Goal: Task Accomplishment & Management: Use online tool/utility

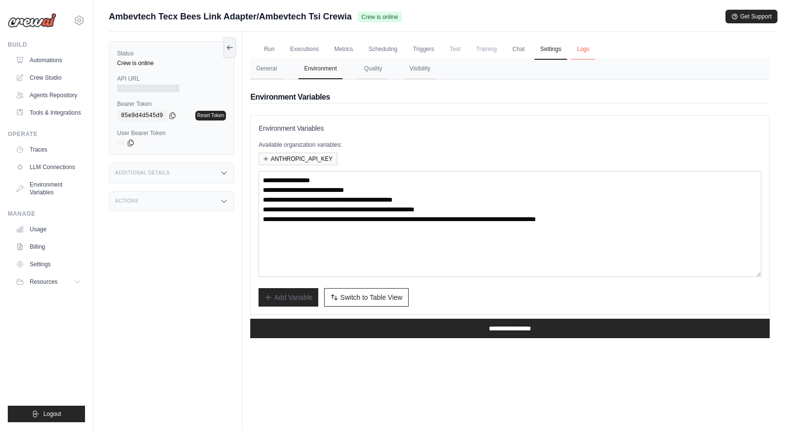
click at [583, 51] on link "Logs" at bounding box center [583, 49] width 24 height 20
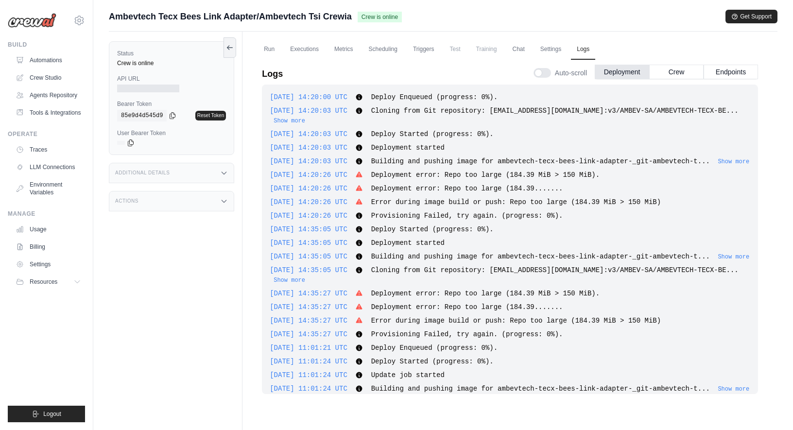
scroll to position [647, 0]
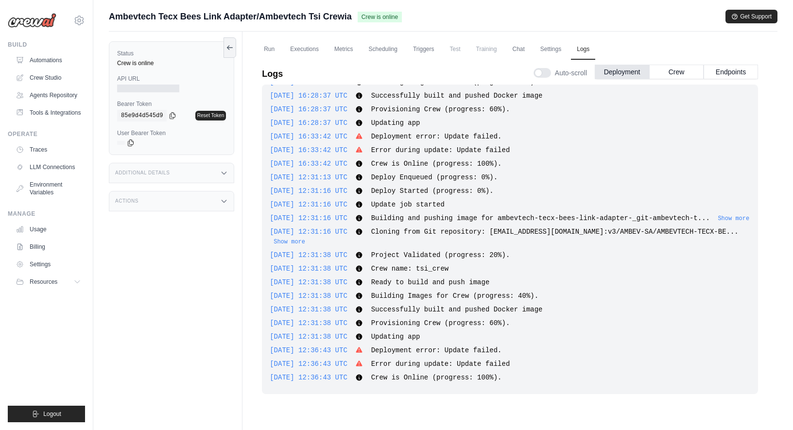
click at [175, 176] on div "Additional Details" at bounding box center [171, 173] width 125 height 20
click at [153, 271] on div "Actions" at bounding box center [171, 261] width 125 height 20
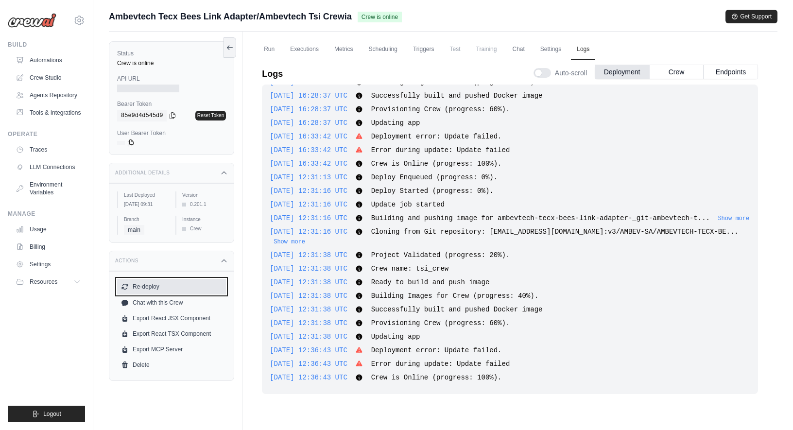
click at [157, 294] on button "Re-deploy" at bounding box center [171, 287] width 109 height 16
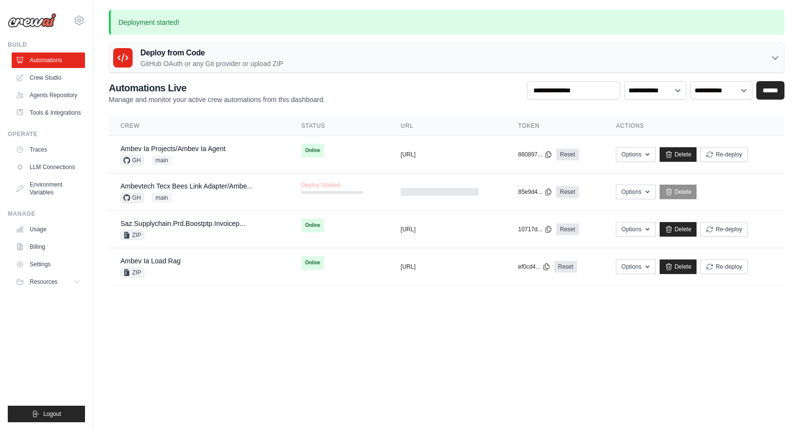
click at [525, 360] on body "[PERSON_NAME][EMAIL_ADDRESS][DOMAIN_NAME] Ambev - SAZ Your organization ABI - G…" at bounding box center [400, 215] width 800 height 430
click at [215, 185] on link "Ambevtech Tecx Bees Link Adapter/Ambe..." at bounding box center [186, 186] width 132 height 8
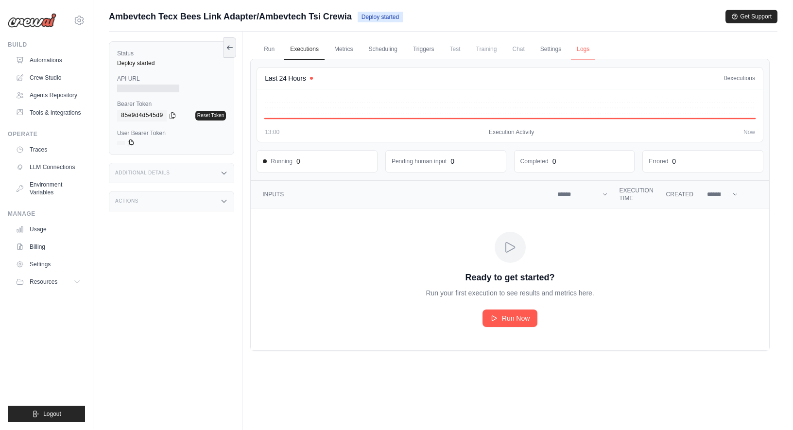
click at [583, 52] on link "Logs" at bounding box center [583, 49] width 24 height 20
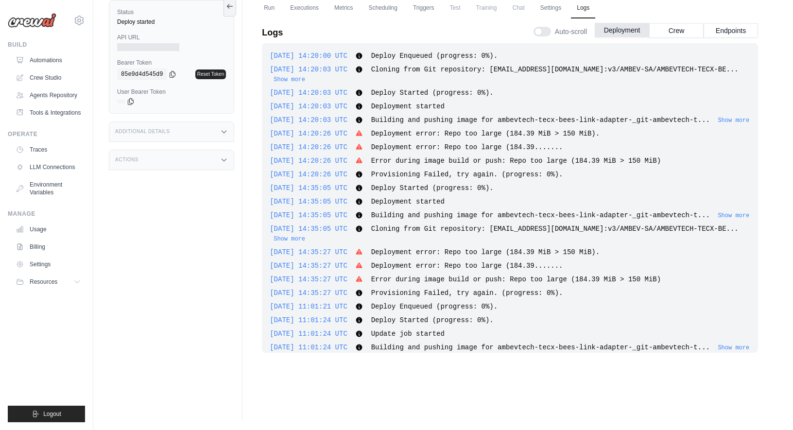
scroll to position [839, 0]
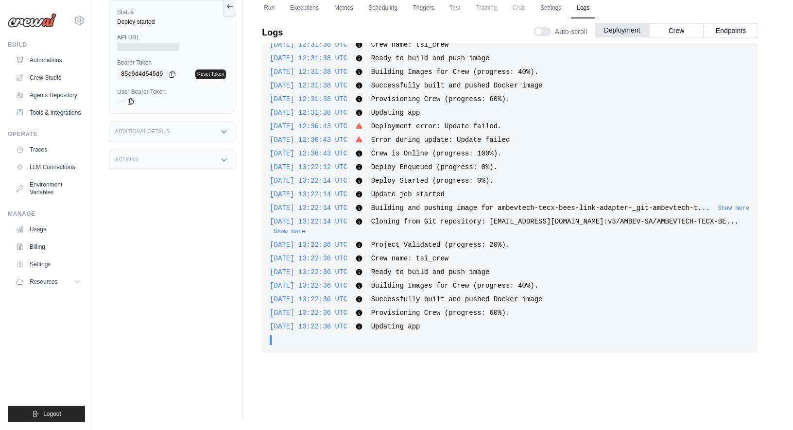
click at [629, 34] on button "Deployment" at bounding box center [622, 30] width 54 height 15
click at [665, 30] on button "Crew" at bounding box center [676, 30] width 54 height 15
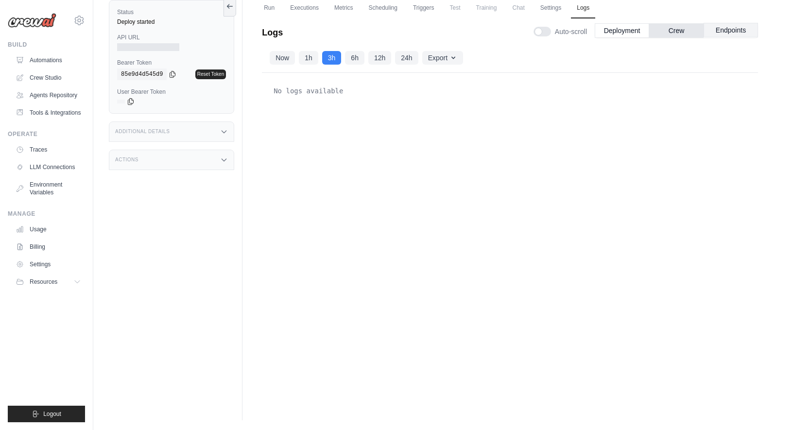
click at [727, 35] on button "Endpoints" at bounding box center [730, 30] width 54 height 15
click at [629, 28] on button "Deployment" at bounding box center [622, 30] width 54 height 15
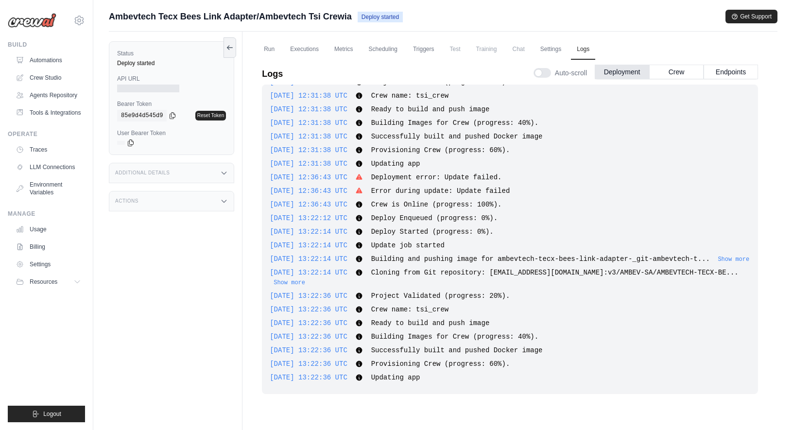
scroll to position [41, 0]
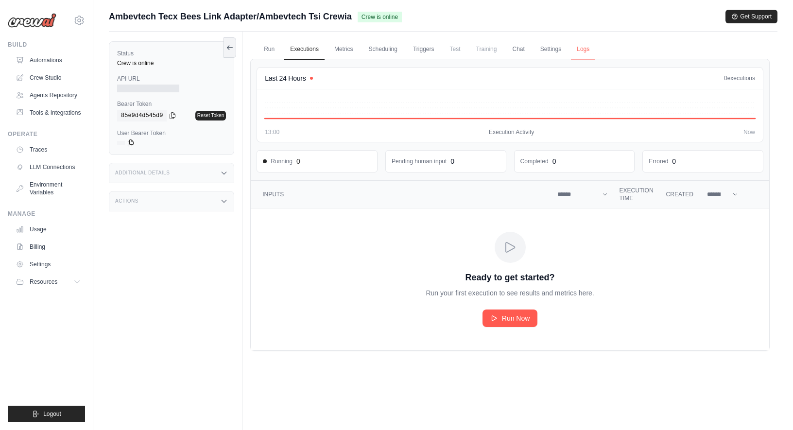
click at [583, 51] on link "Logs" at bounding box center [583, 49] width 24 height 20
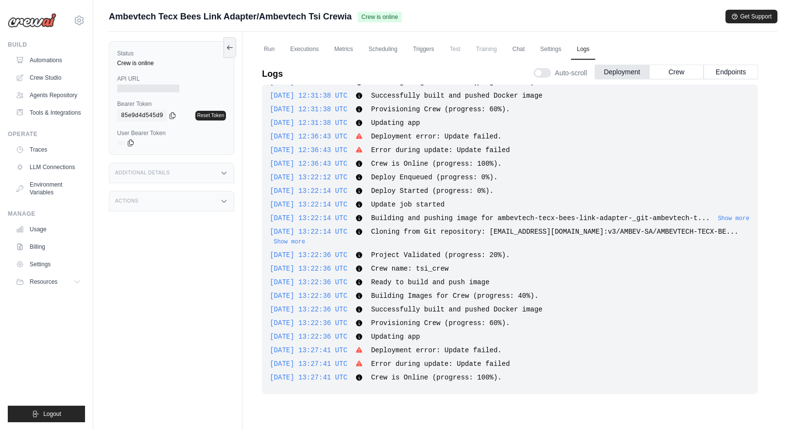
scroll to position [13, 0]
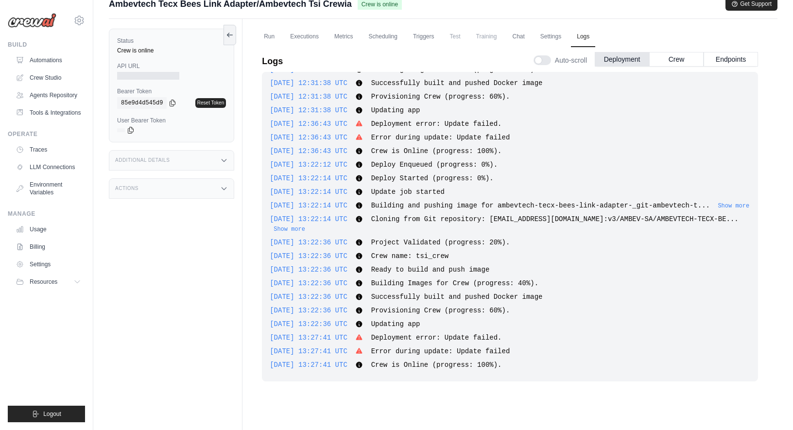
click at [212, 187] on div "Actions" at bounding box center [171, 188] width 125 height 20
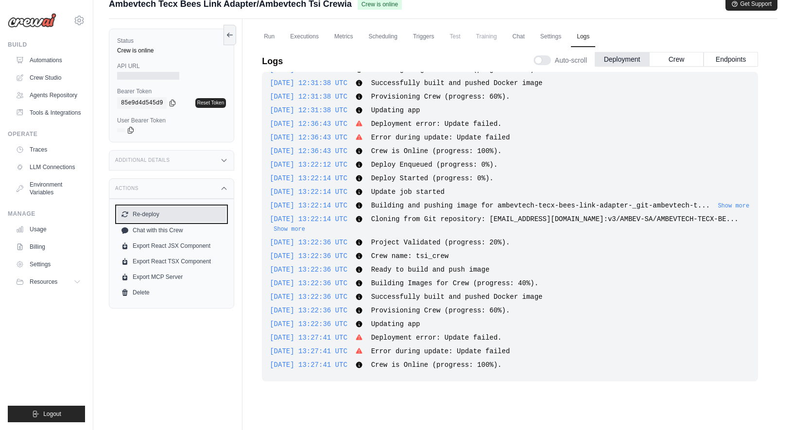
click at [177, 218] on button "Re-deploy" at bounding box center [171, 214] width 109 height 16
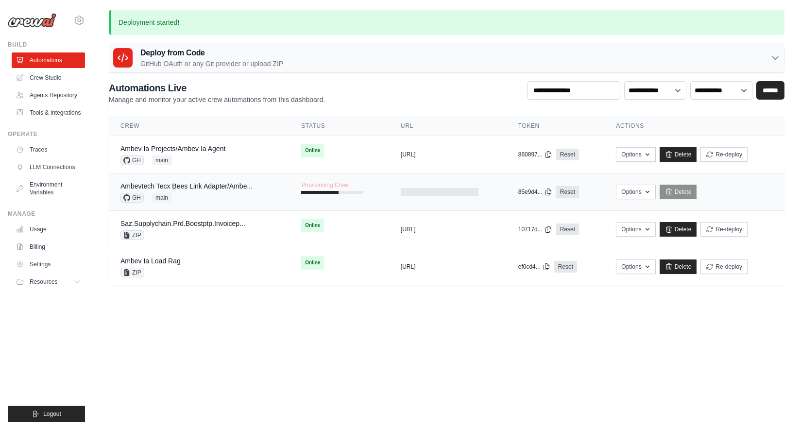
click at [347, 198] on td "Provisioning Crew" at bounding box center [340, 187] width 100 height 28
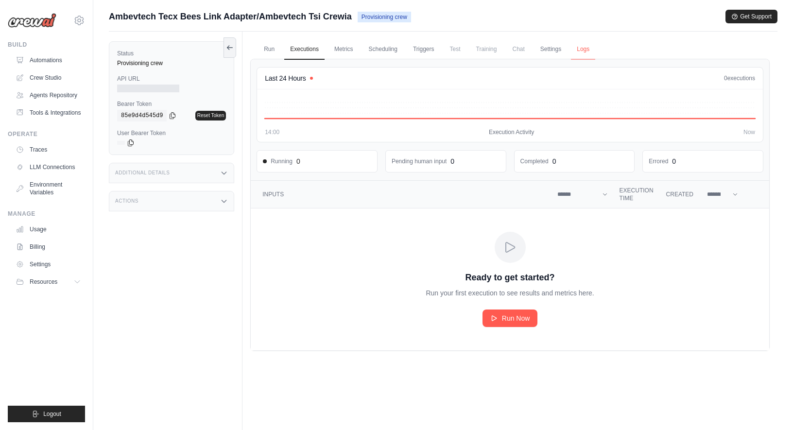
click at [583, 52] on link "Logs" at bounding box center [583, 49] width 24 height 20
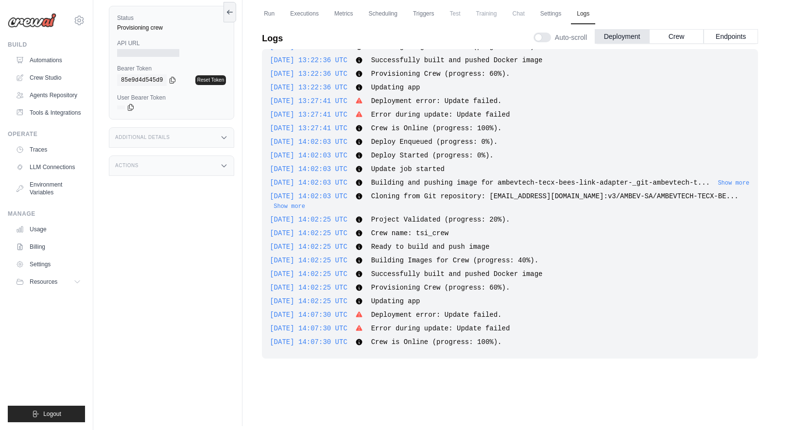
scroll to position [41, 0]
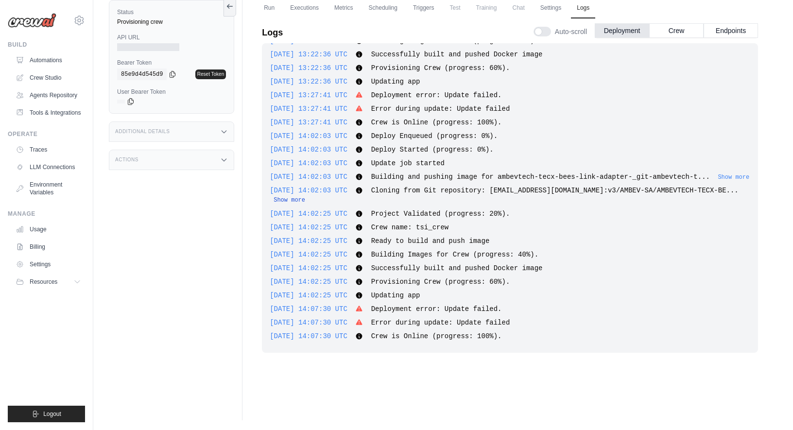
click at [282, 202] on button "Show more" at bounding box center [289, 200] width 32 height 8
